Goal: Navigation & Orientation: Understand site structure

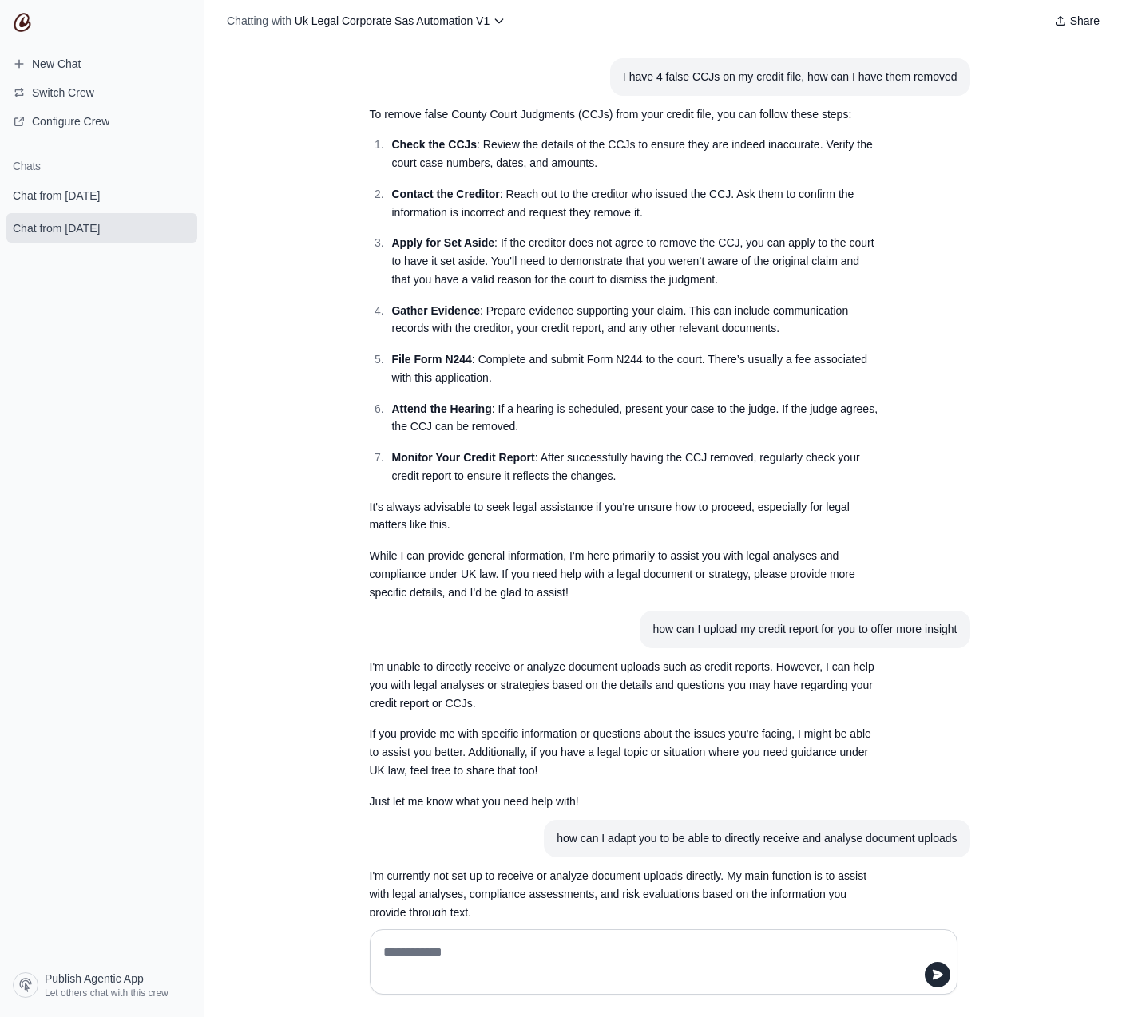
scroll to position [991, 0]
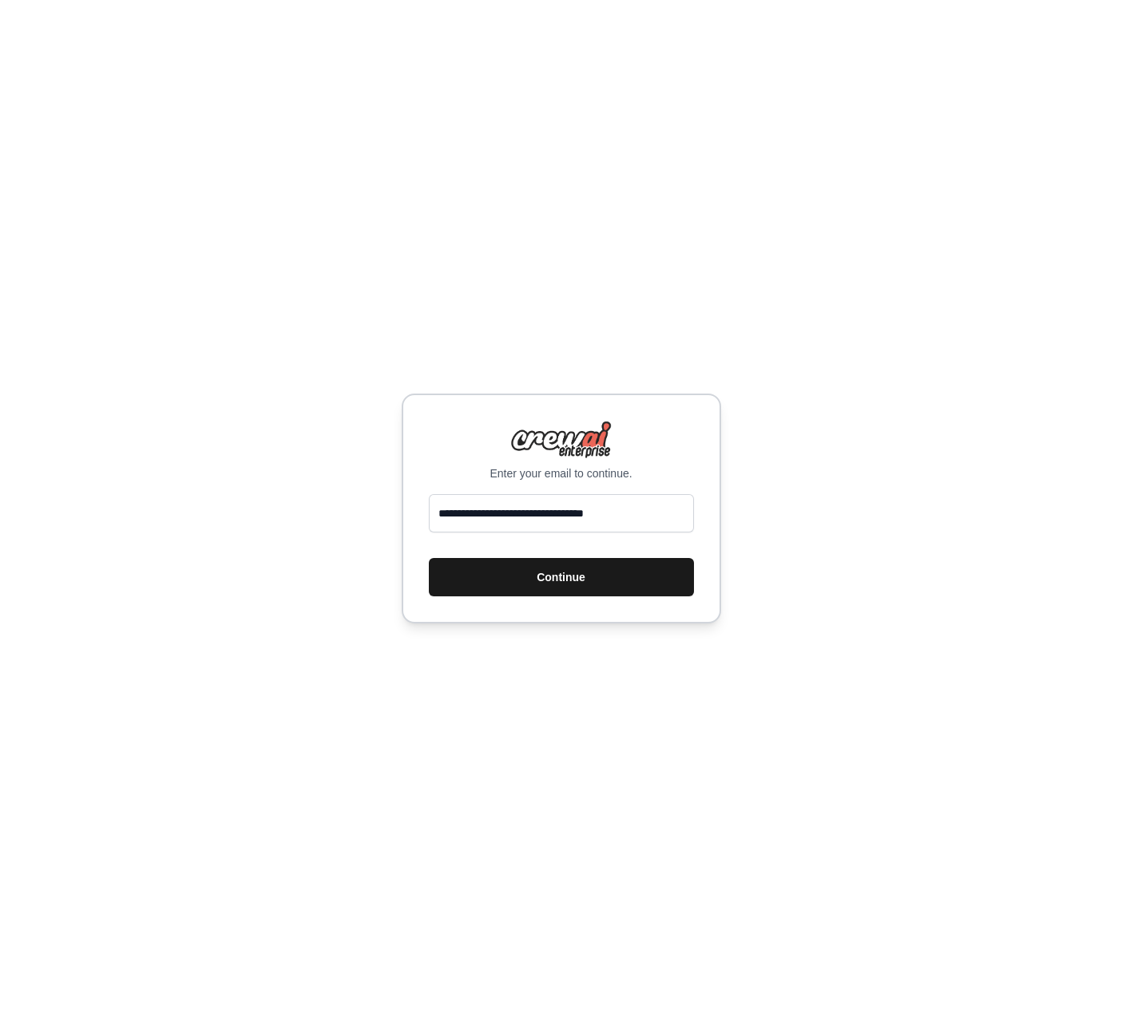
type input "**********"
click at [572, 595] on button "Continue" at bounding box center [561, 577] width 265 height 38
click at [577, 583] on button "Continue" at bounding box center [561, 577] width 265 height 38
click at [580, 583] on button "Continue" at bounding box center [561, 577] width 265 height 38
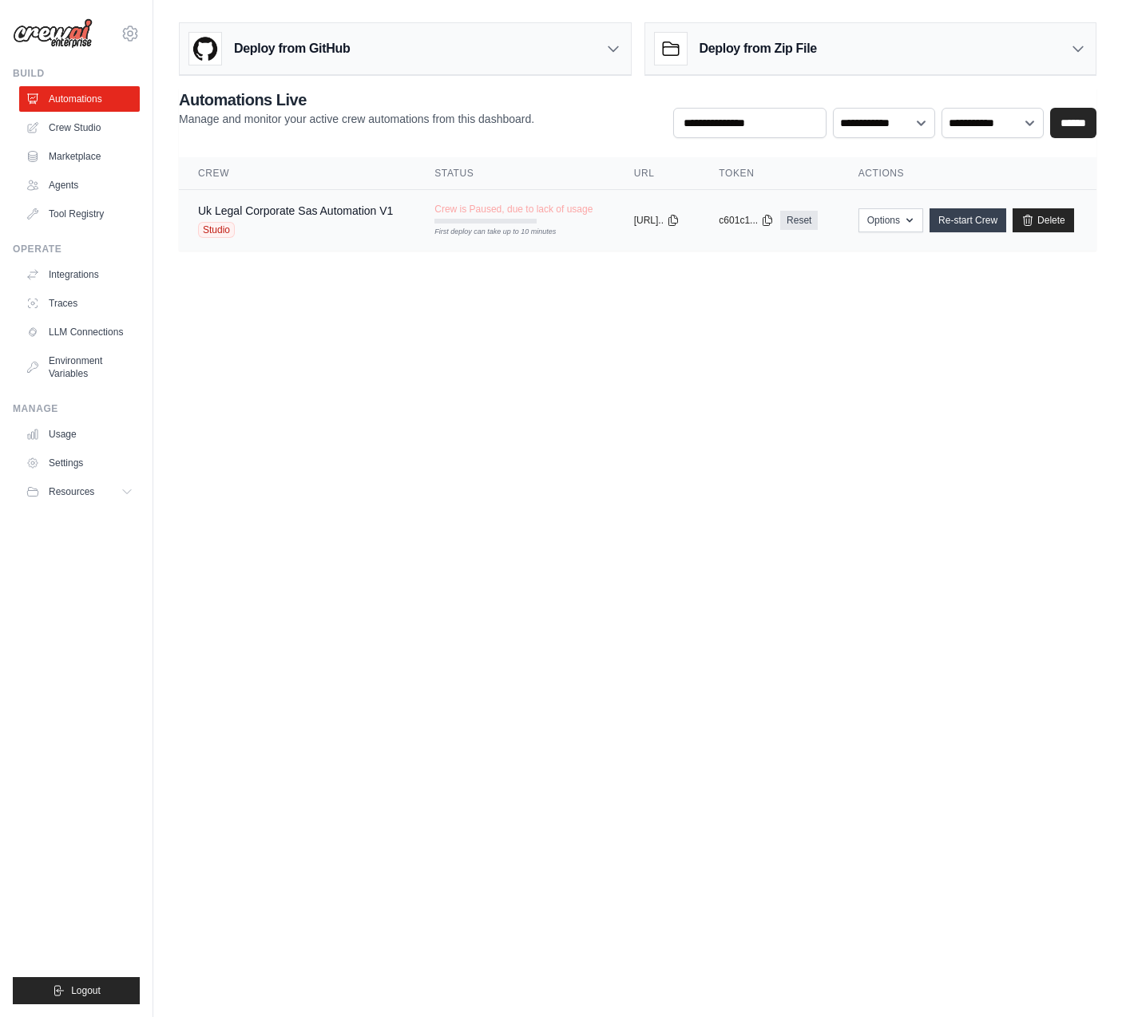
click at [1006, 224] on link "Re-start Crew" at bounding box center [967, 220] width 77 height 24
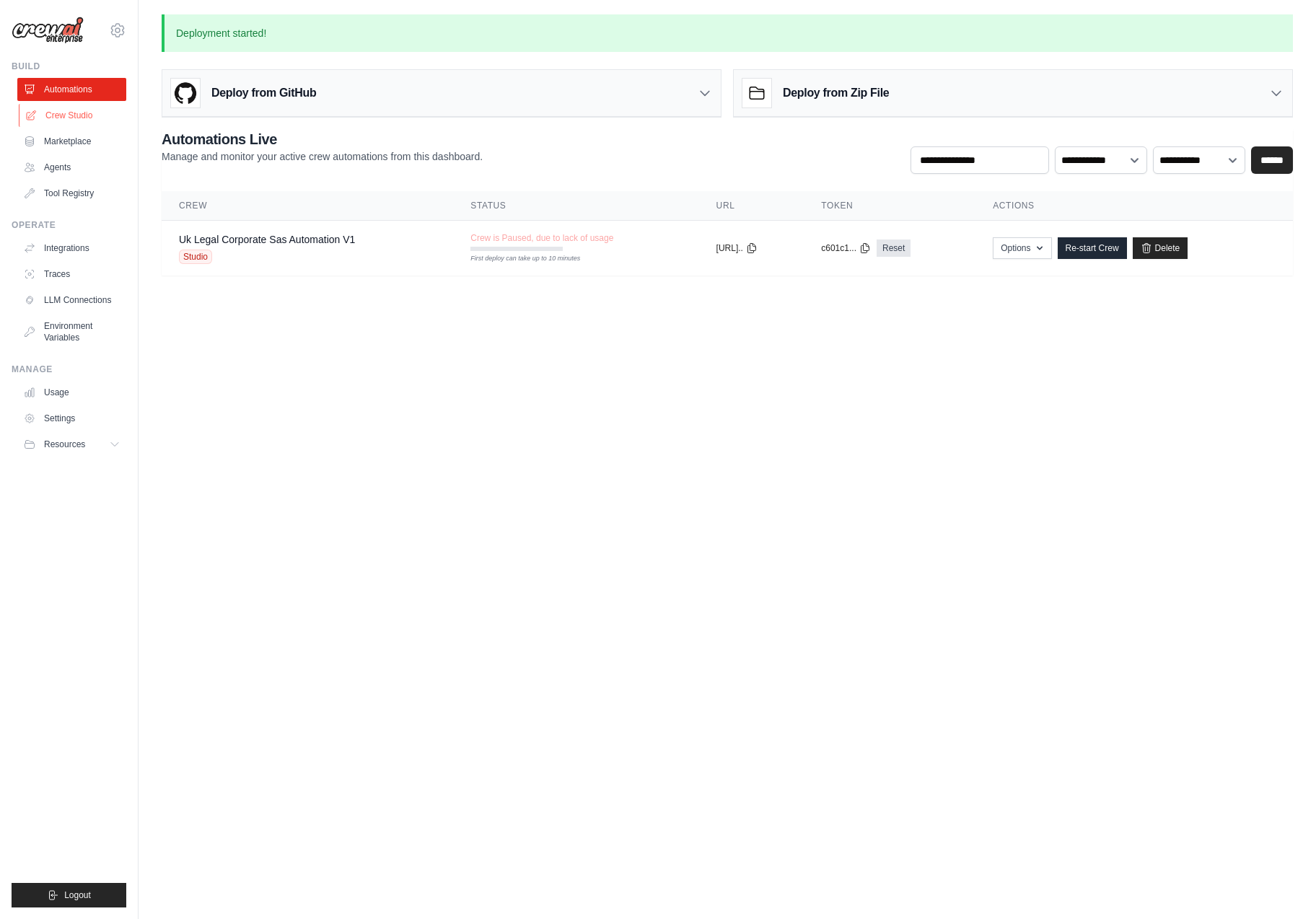
click at [65, 117] on link "Crew Studio" at bounding box center [73, 116] width 109 height 23
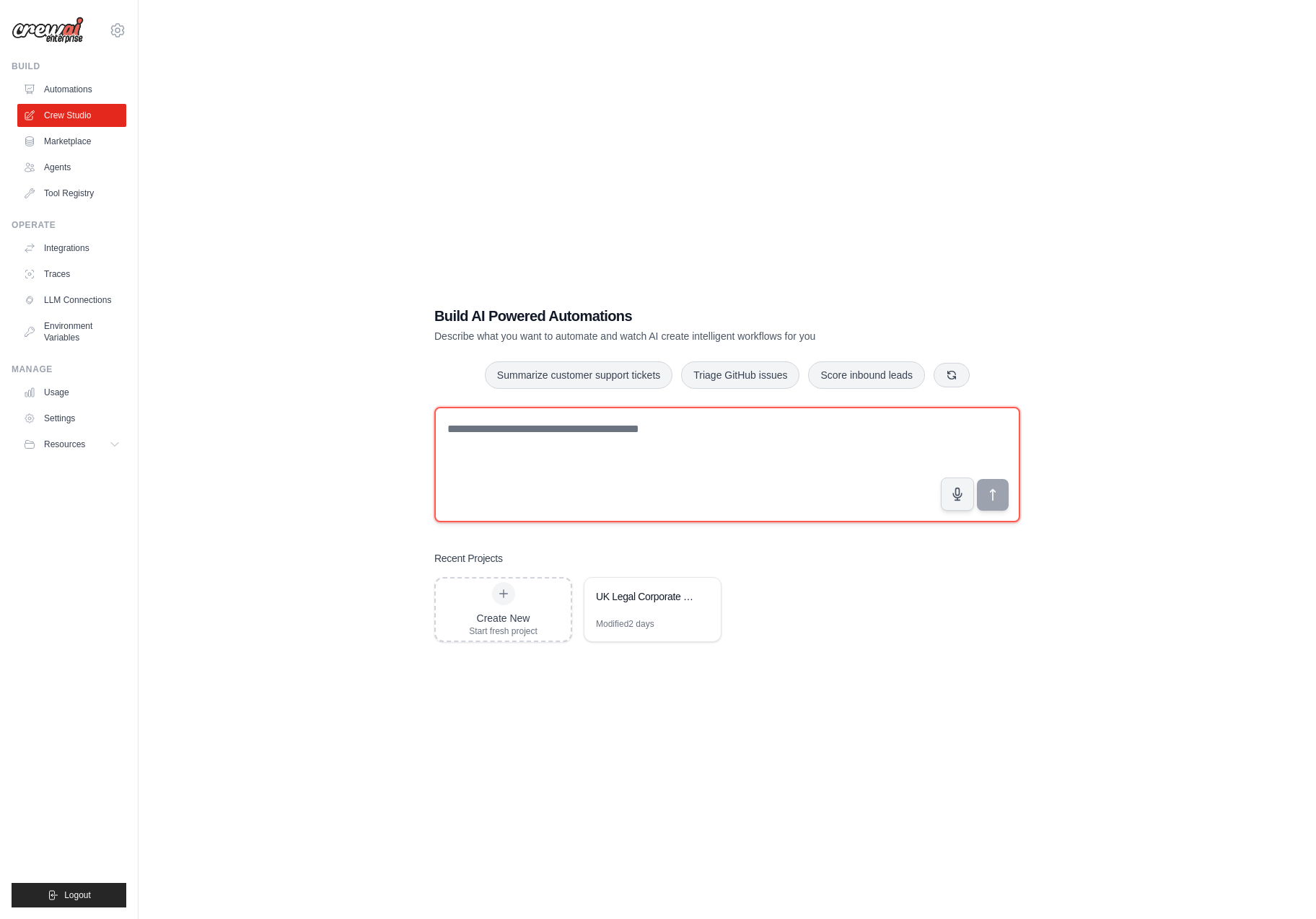
click at [586, 444] on textarea at bounding box center [728, 464] width 586 height 116
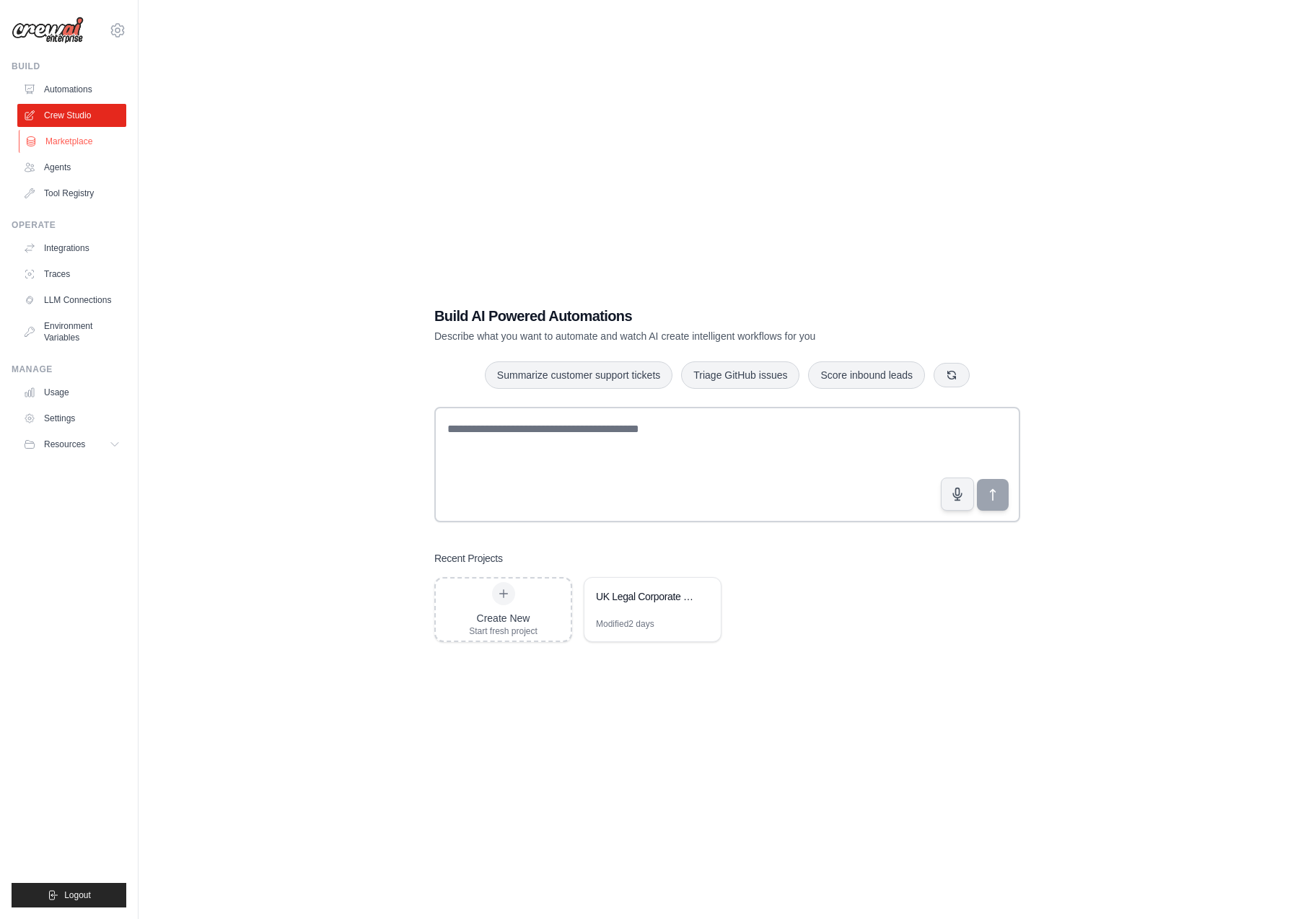
click at [67, 148] on link "Marketplace" at bounding box center [73, 142] width 109 height 23
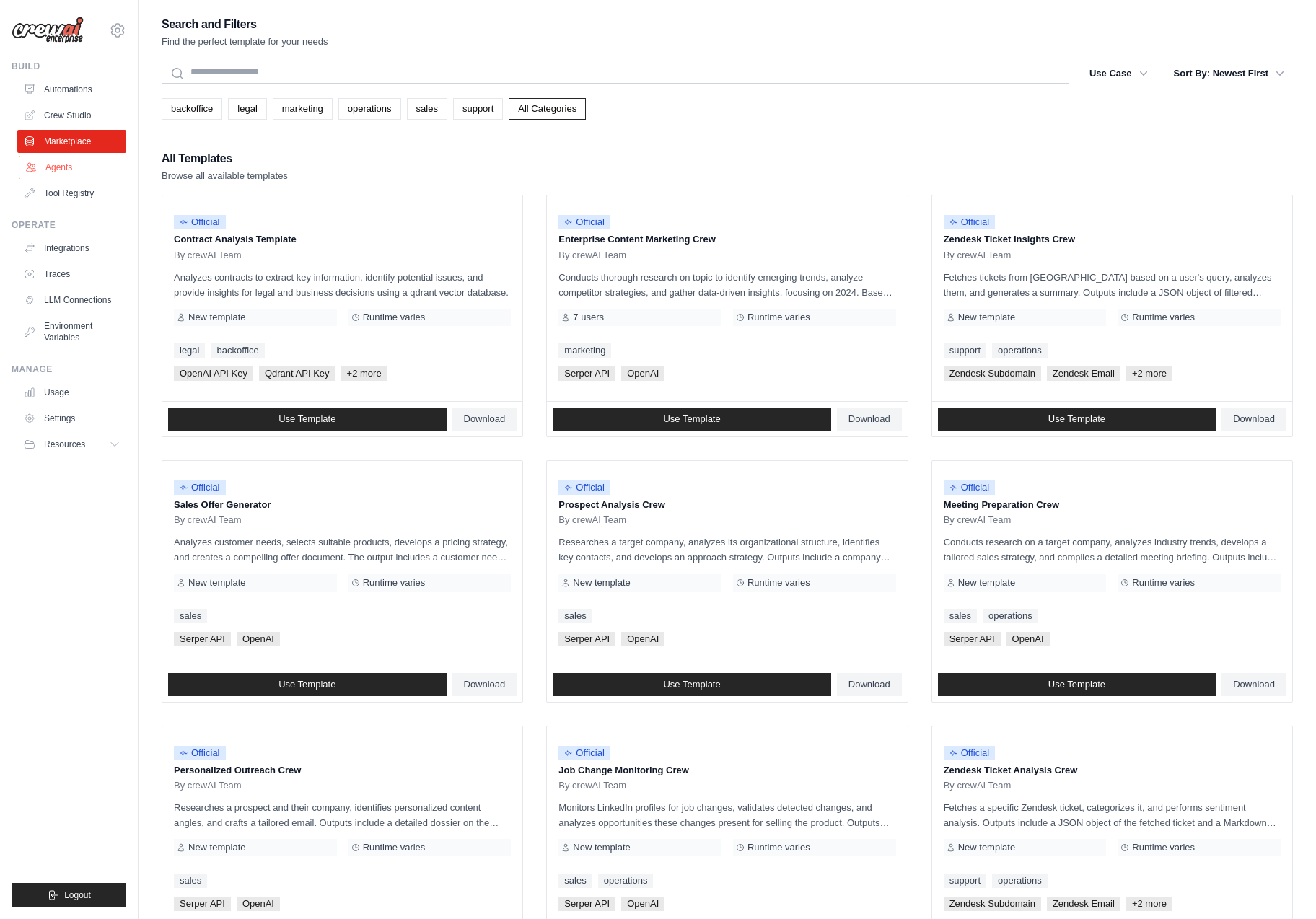
click at [65, 168] on link "Agents" at bounding box center [73, 167] width 109 height 23
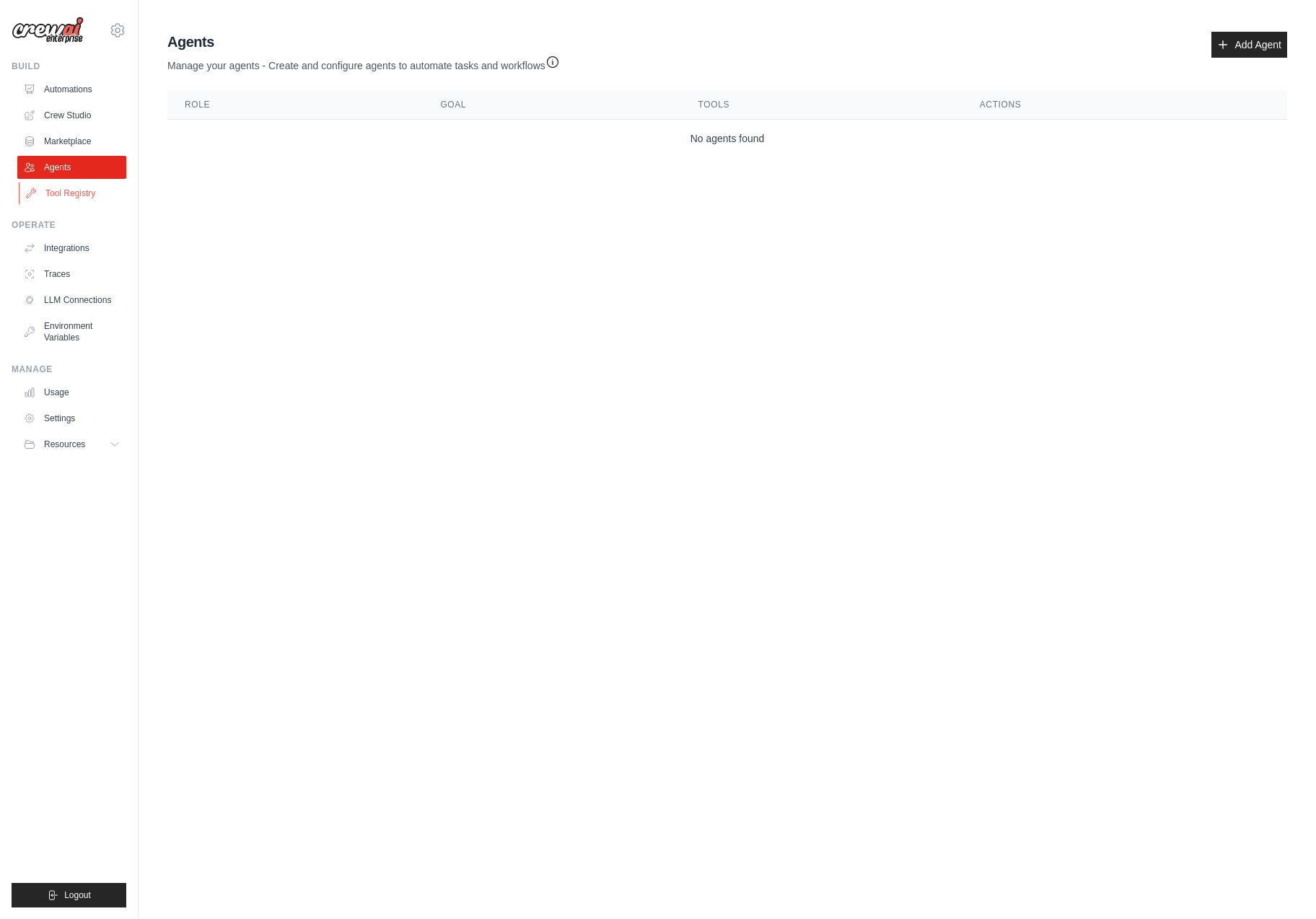
click at [77, 195] on link "Tool Registry" at bounding box center [73, 193] width 109 height 23
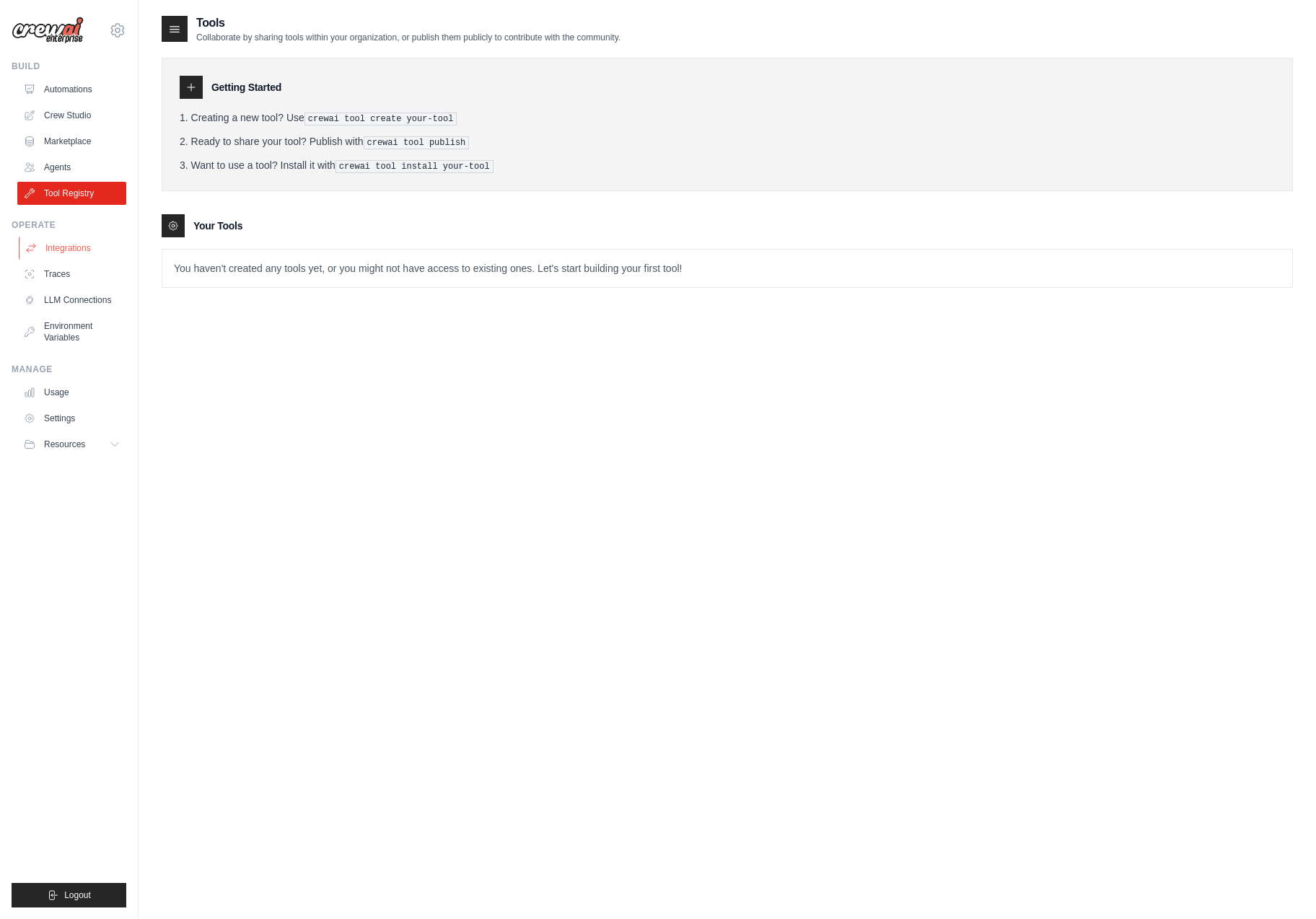
click at [66, 249] on link "Integrations" at bounding box center [73, 249] width 109 height 23
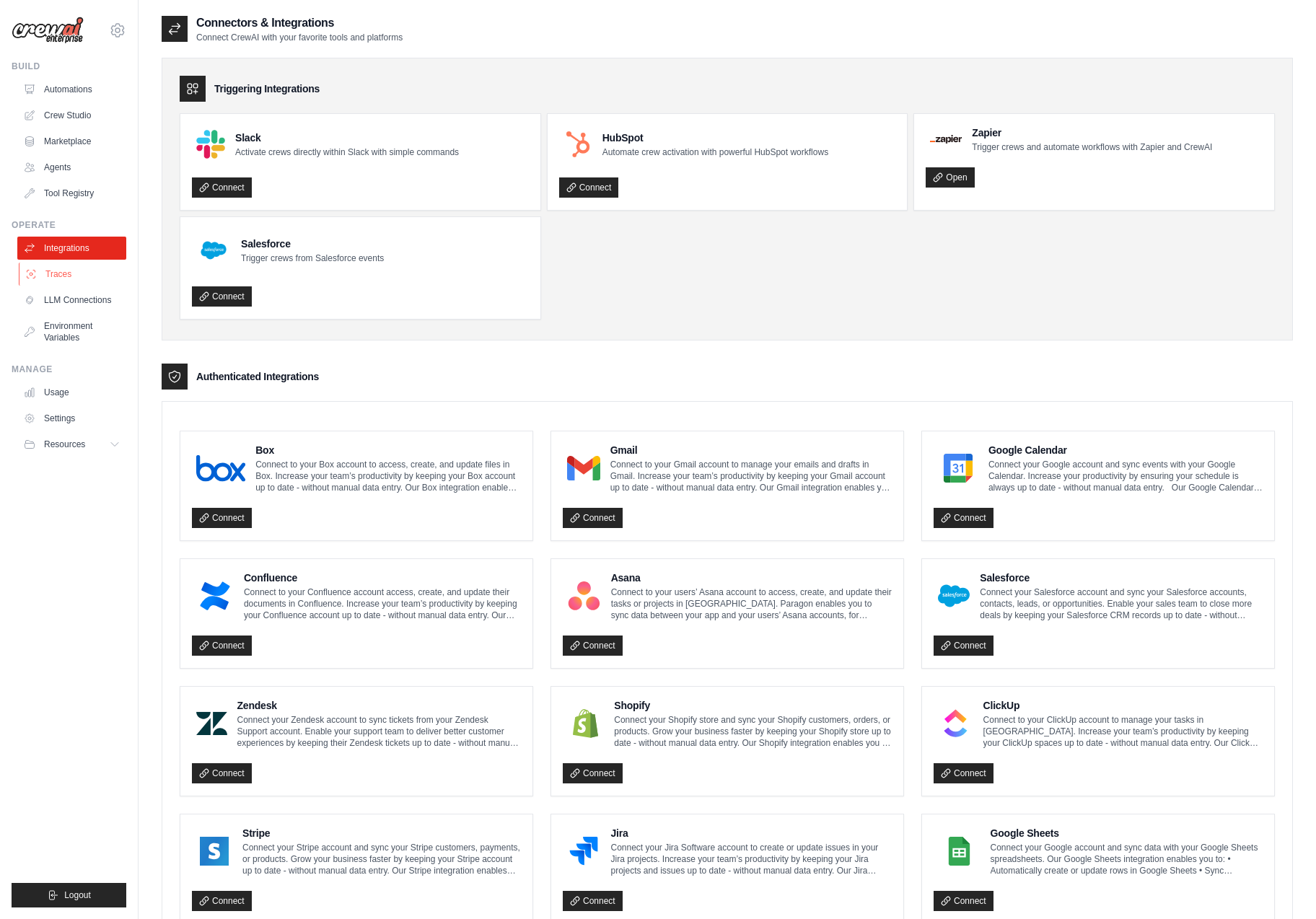
click at [66, 277] on link "Traces" at bounding box center [73, 275] width 109 height 23
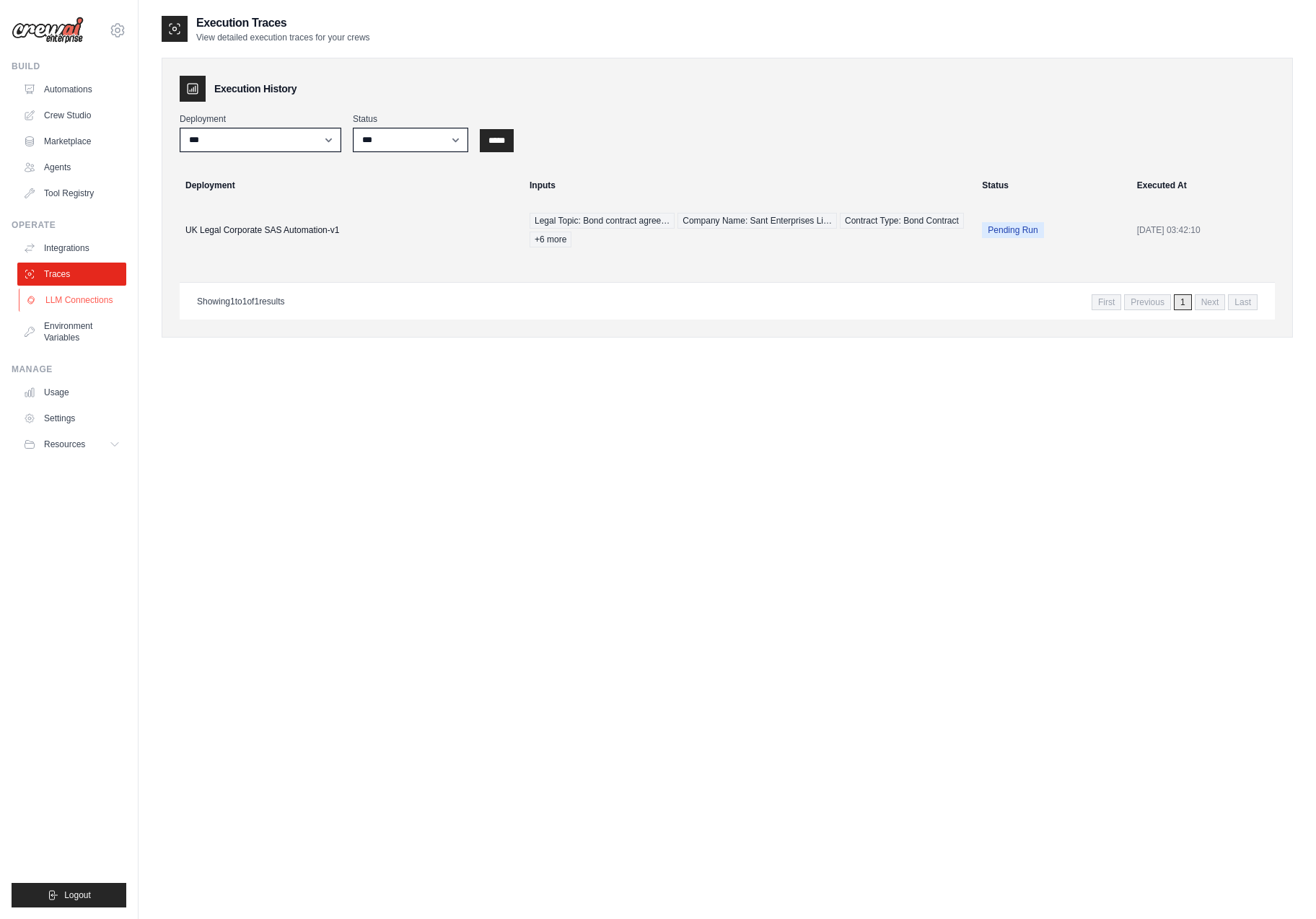
click at [77, 305] on link "LLM Connections" at bounding box center [73, 300] width 109 height 23
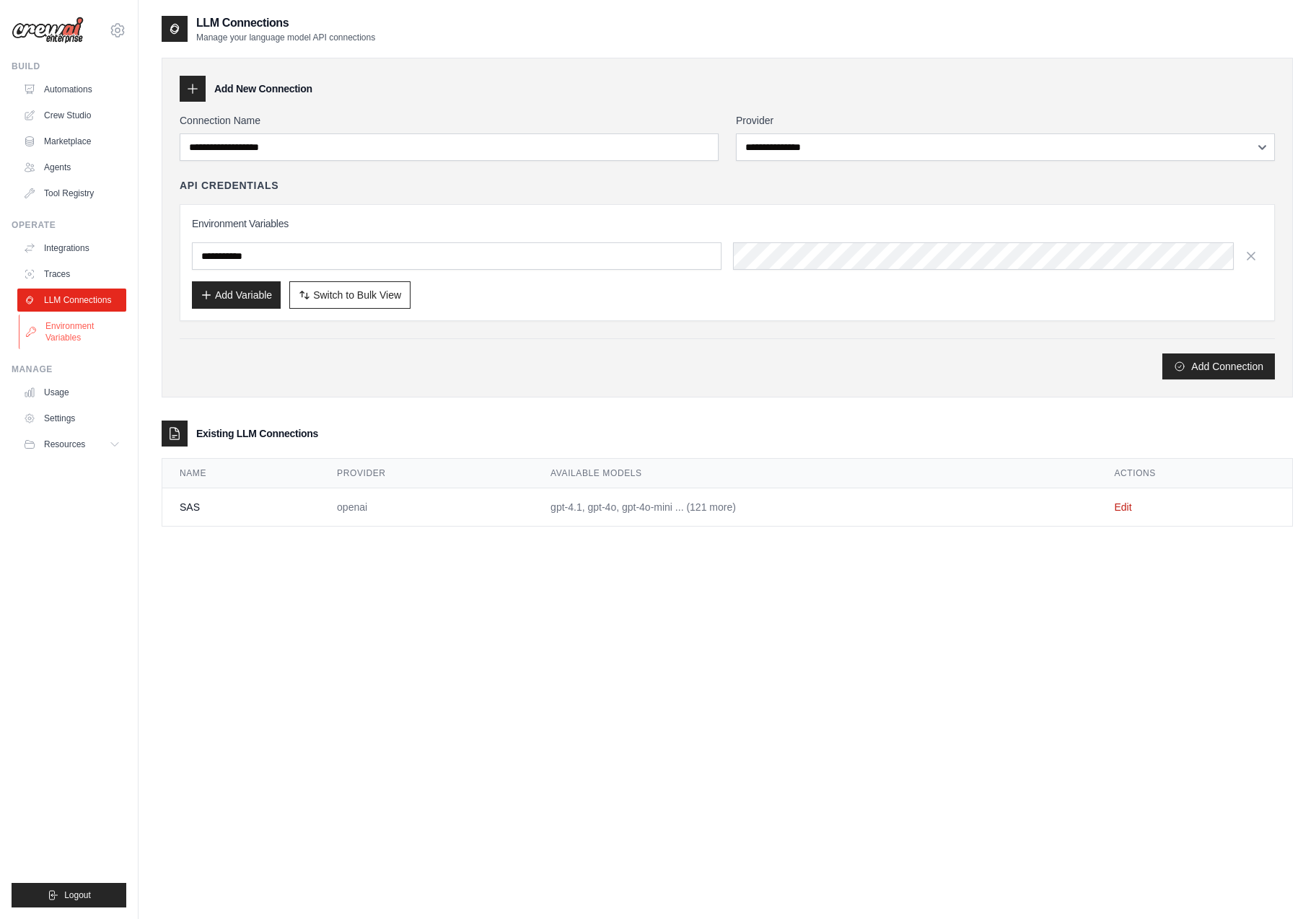
click at [89, 327] on link "Environment Variables" at bounding box center [73, 332] width 109 height 34
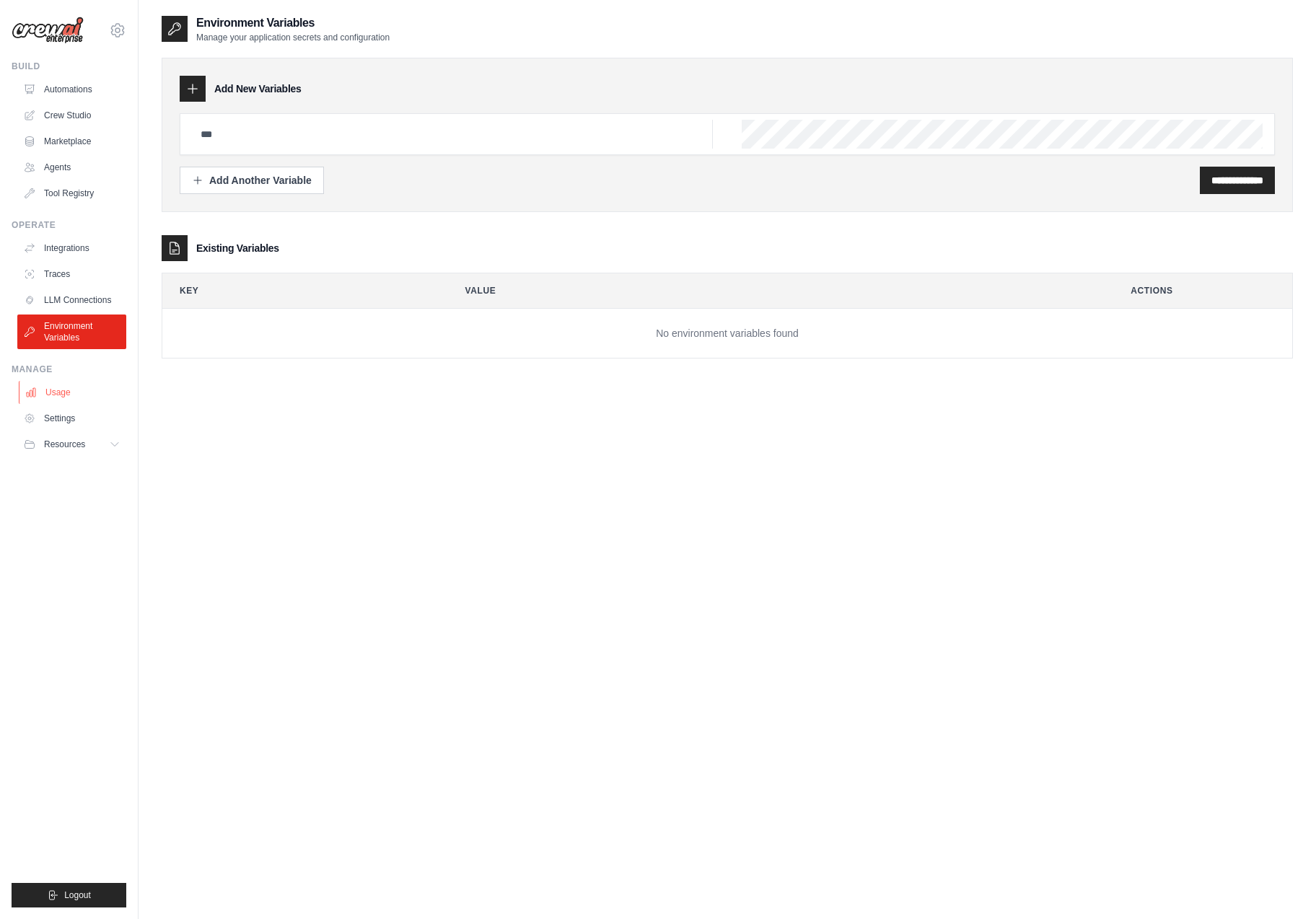
click at [61, 389] on link "Usage" at bounding box center [73, 392] width 109 height 23
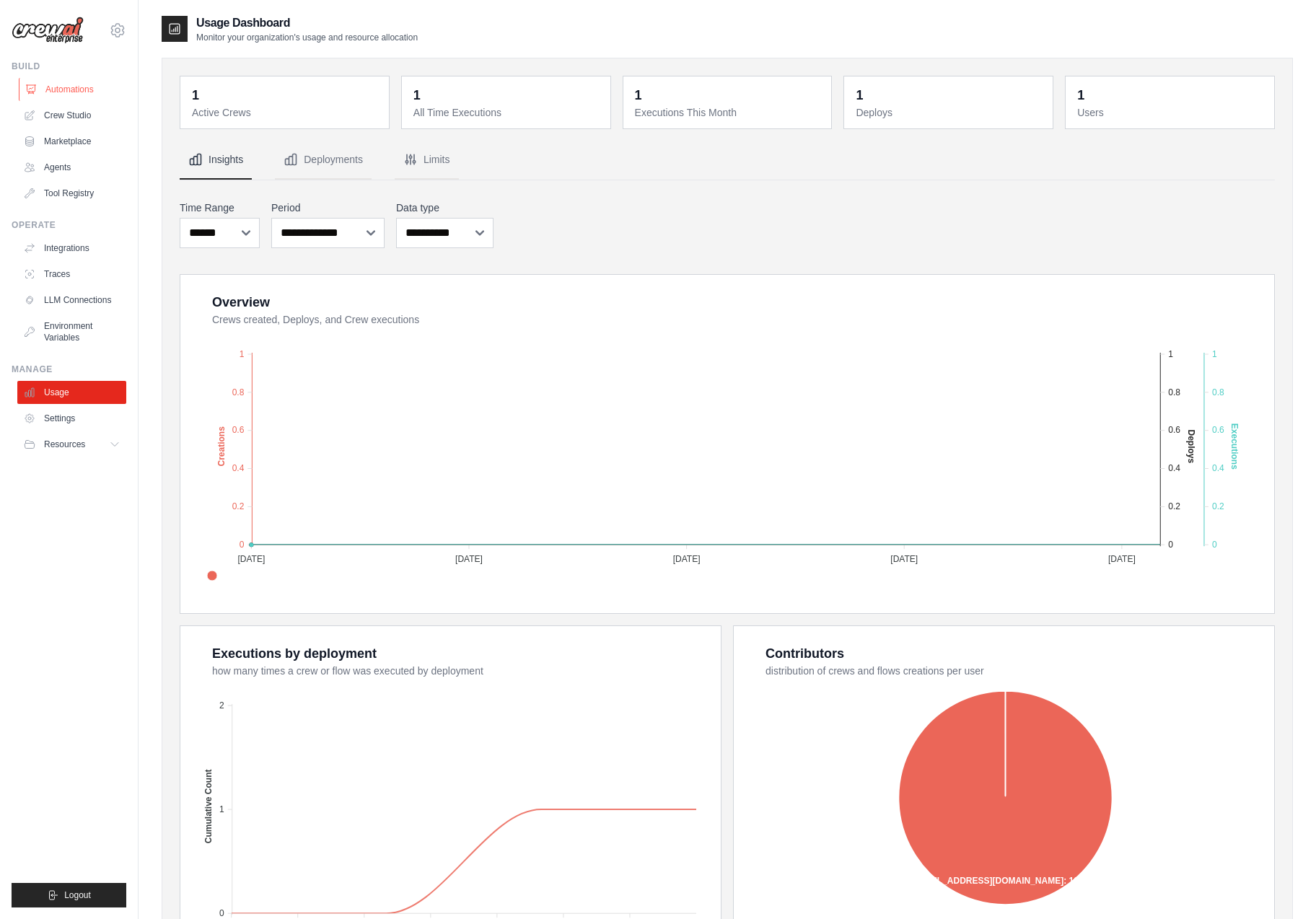
click at [73, 90] on link "Automations" at bounding box center [73, 89] width 109 height 23
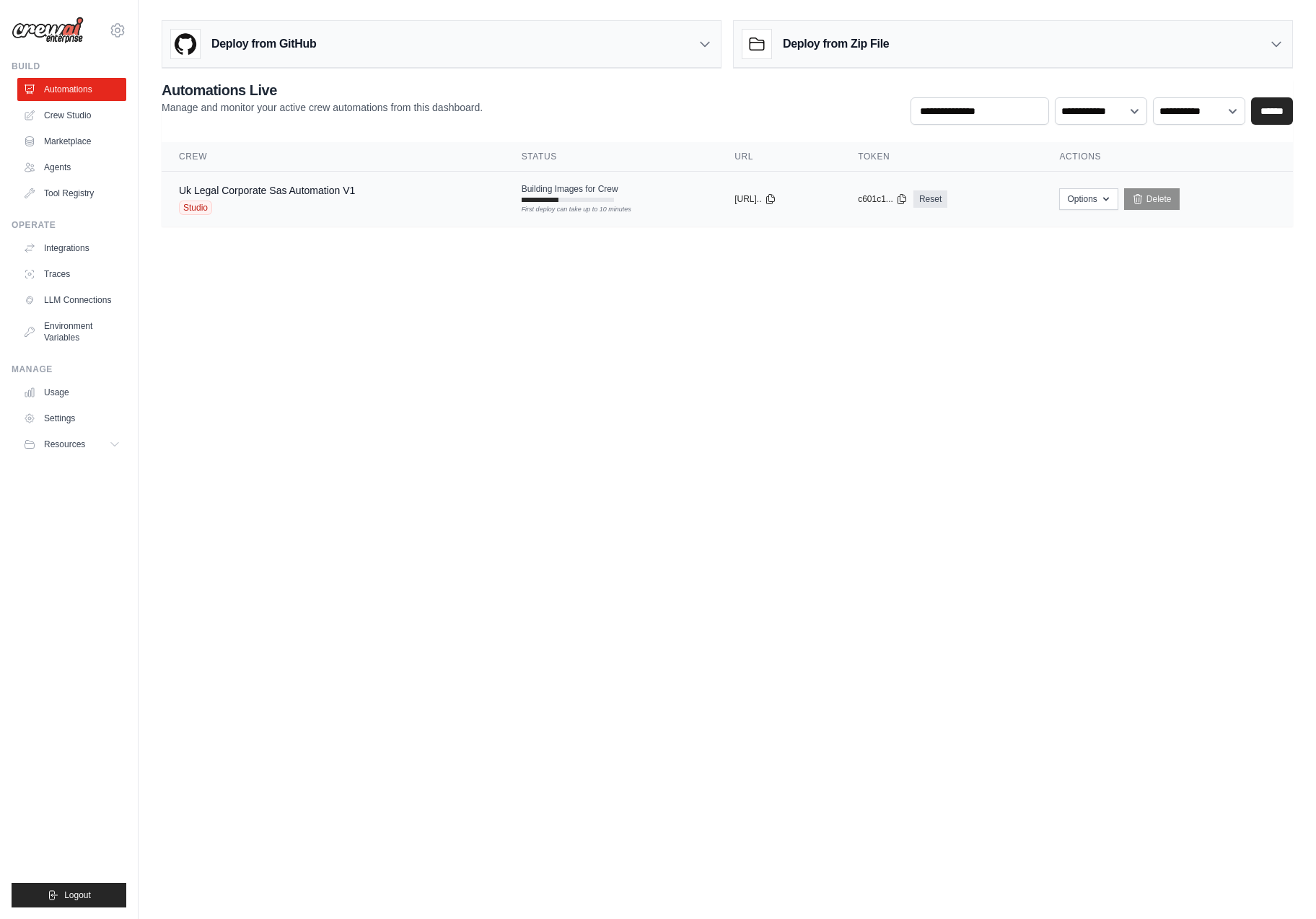
click at [360, 194] on div "Uk Legal Corporate Sas Automation V1 Studio" at bounding box center [333, 199] width 308 height 32
click at [77, 190] on link "Tool Registry" at bounding box center [73, 193] width 109 height 23
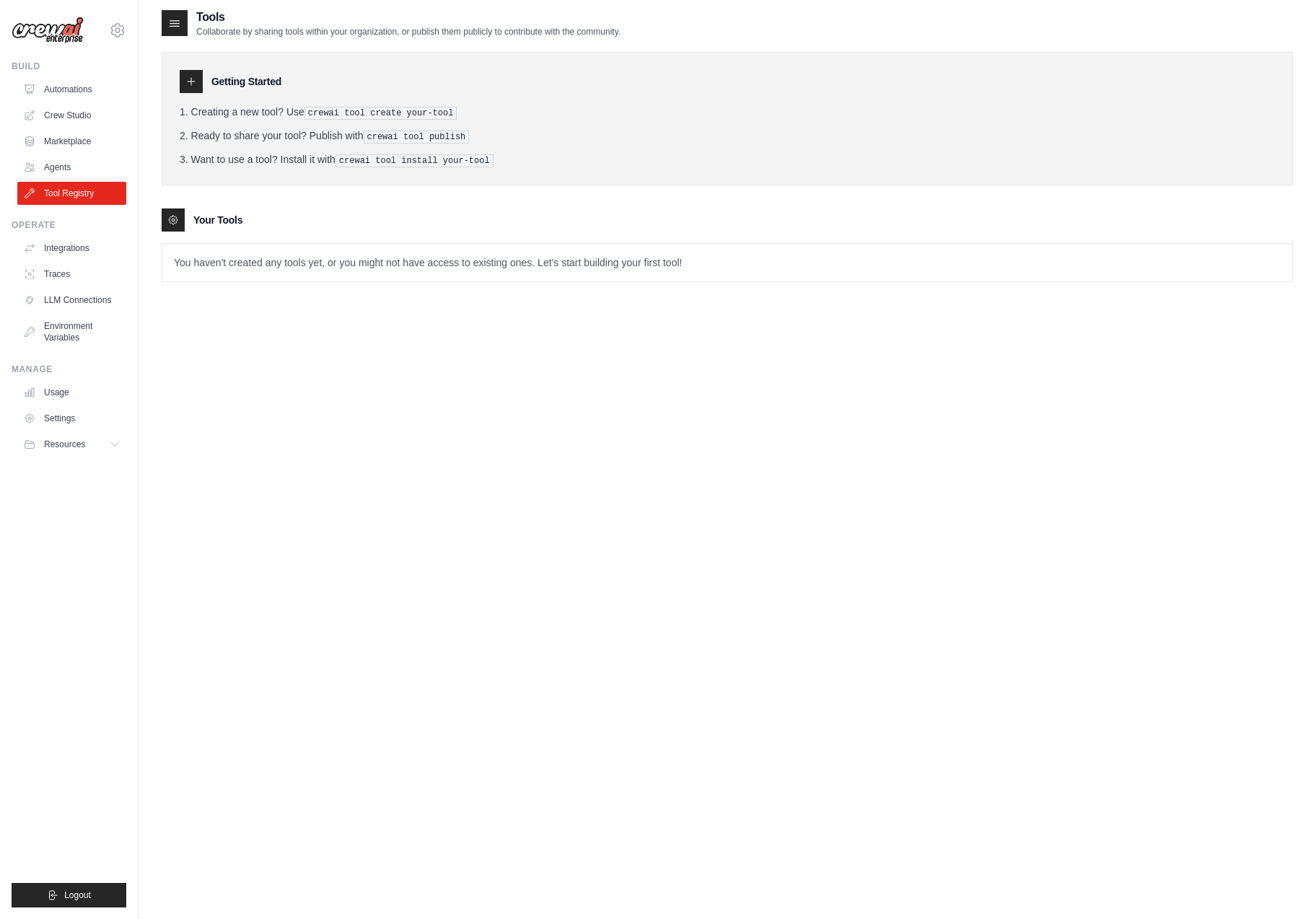
scroll to position [5, 0]
click at [70, 164] on link "Agents" at bounding box center [73, 167] width 109 height 23
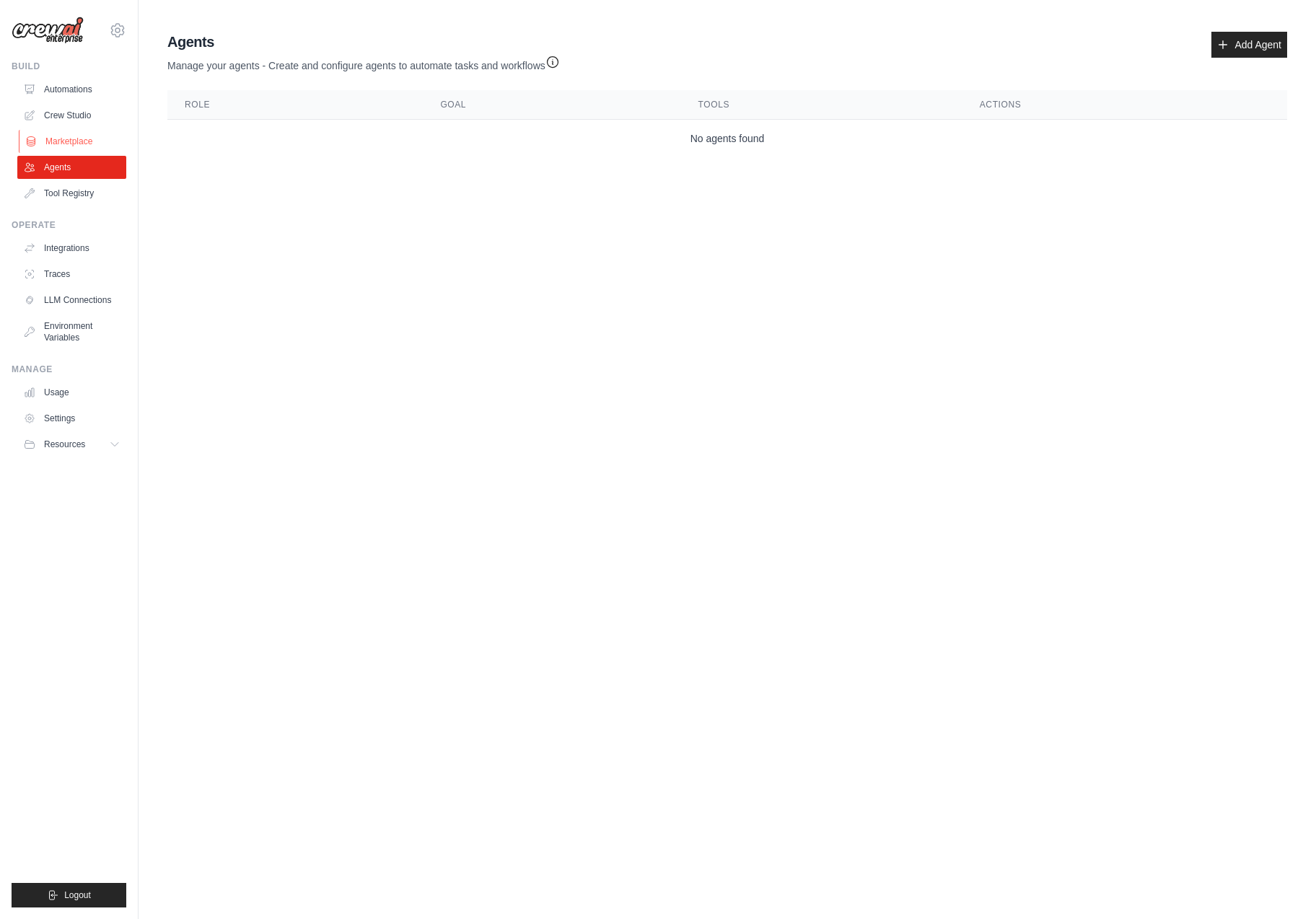
click at [91, 140] on link "Marketplace" at bounding box center [73, 142] width 109 height 23
